Goal: Task Accomplishment & Management: Manage account settings

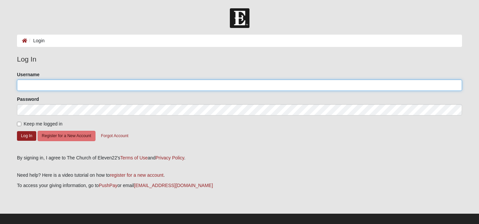
click at [313, 83] on input "Username" at bounding box center [239, 85] width 445 height 11
type input "[EMAIL_ADDRESS][DOMAIN_NAME]"
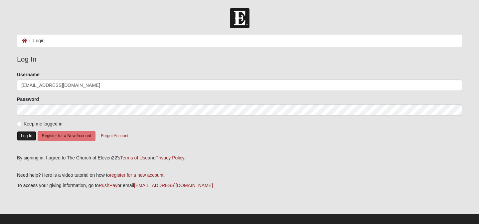
click at [25, 133] on button "Log In" at bounding box center [26, 136] width 19 height 10
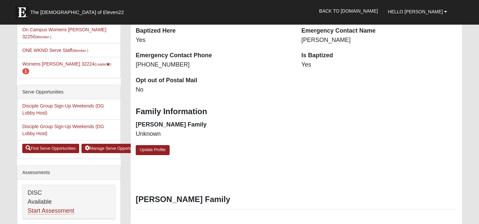
scroll to position [201, 0]
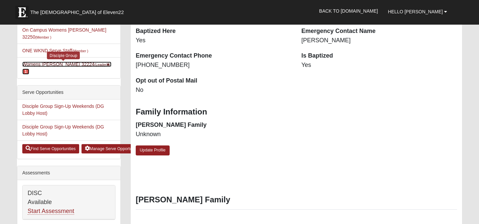
click at [47, 64] on link "Womens [PERSON_NAME] 32224 (Leader ) 1" at bounding box center [66, 68] width 89 height 12
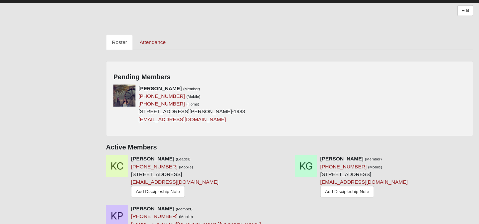
scroll to position [272, 0]
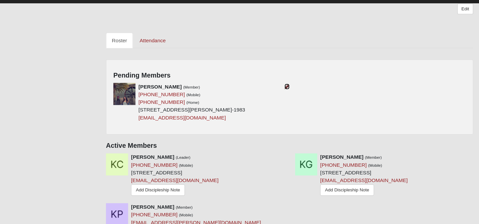
click at [294, 97] on icon at bounding box center [294, 99] width 5 height 5
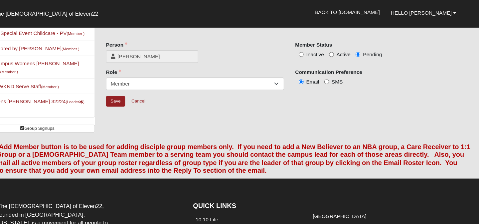
scroll to position [17, 0]
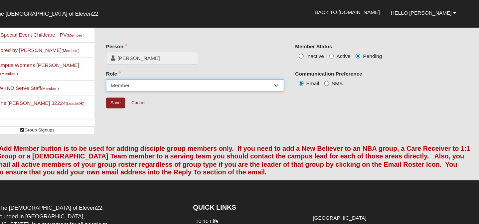
click at [285, 79] on select "Leader Coleader Coach Member Campus Lead Future Leader" at bounding box center [211, 77] width 161 height 11
click at [131, 72] on select "Leader Coleader Coach Member Campus Lead Future Leader" at bounding box center [211, 77] width 161 height 11
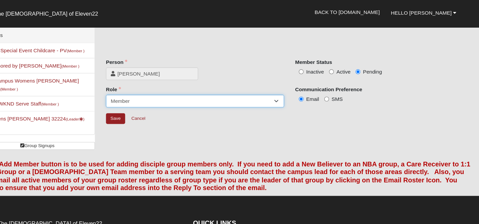
scroll to position [0, 0]
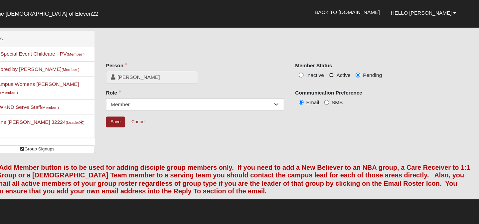
click at [334, 69] on input "Active" at bounding box center [334, 68] width 4 height 4
radio input "true"
click at [137, 110] on input "Save" at bounding box center [139, 110] width 17 height 10
